Goal: Task Accomplishment & Management: Use online tool/utility

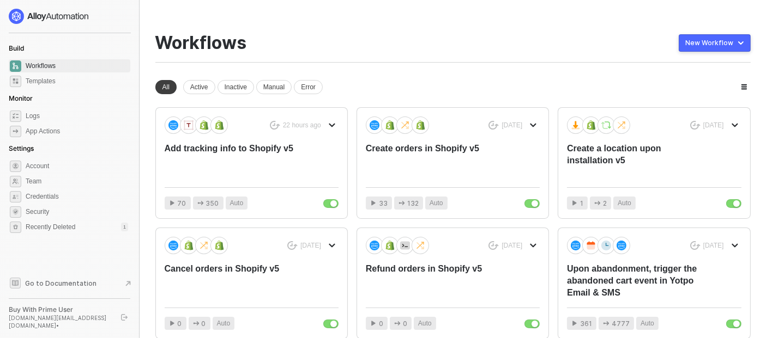
click at [434, 55] on div "Workflows New Workflow" at bounding box center [452, 48] width 595 height 30
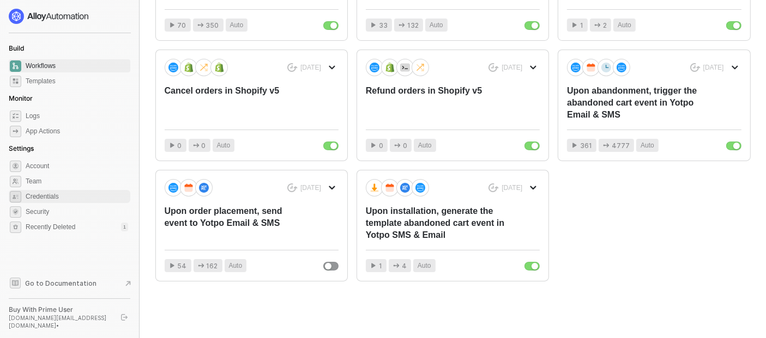
scroll to position [57, 0]
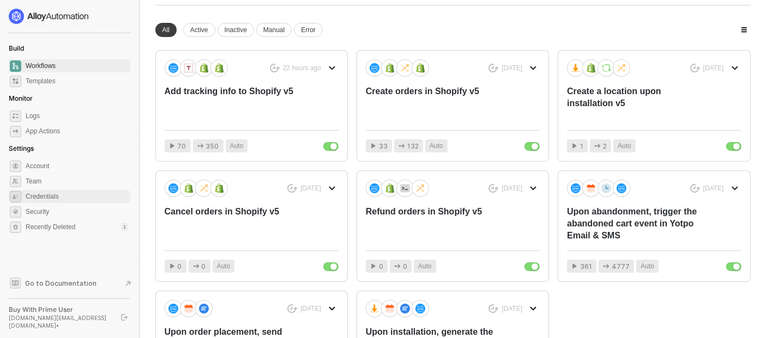
click at [51, 195] on span "Credentials" at bounding box center [77, 196] width 102 height 13
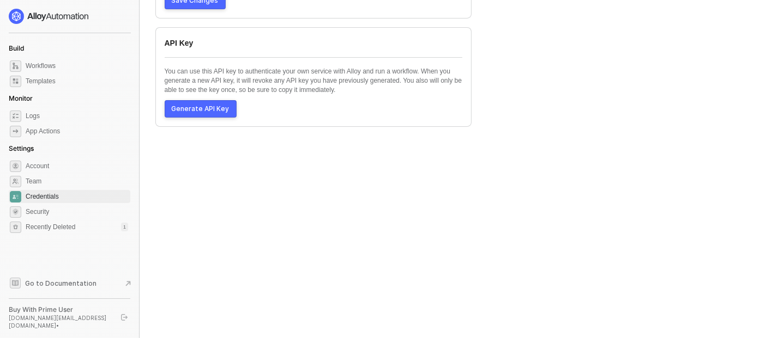
scroll to position [317, 0]
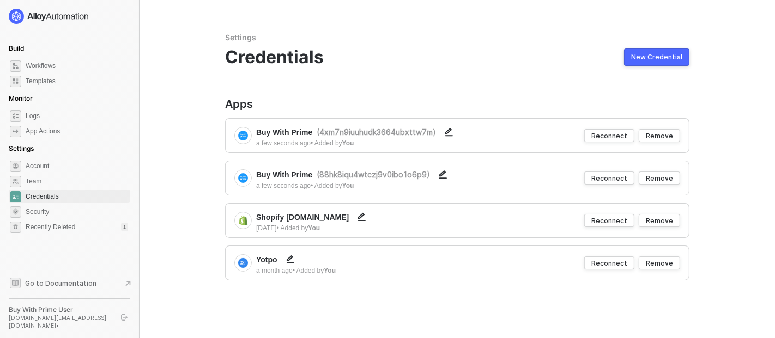
click at [409, 49] on div "Credentials New Credential" at bounding box center [457, 57] width 464 height 21
click at [59, 64] on span "Workflows" at bounding box center [77, 65] width 102 height 13
